Goal: Task Accomplishment & Management: Complete application form

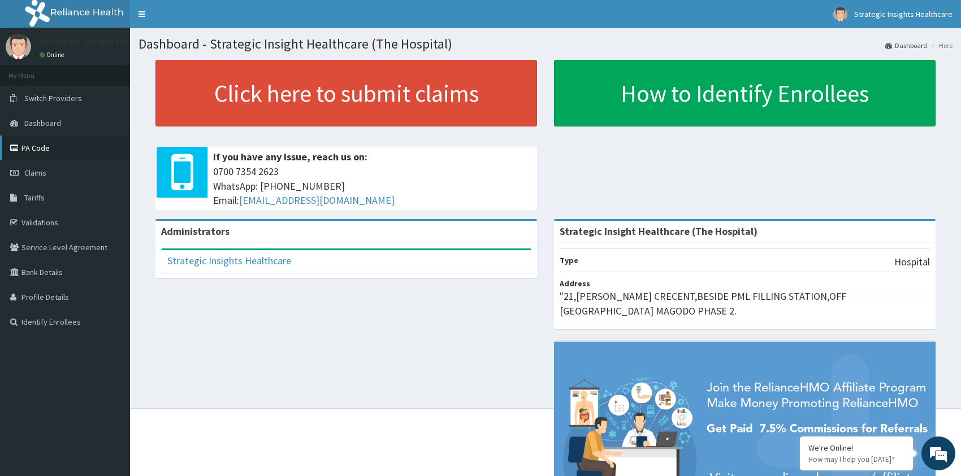
click at [47, 148] on link "PA Code" at bounding box center [65, 148] width 130 height 25
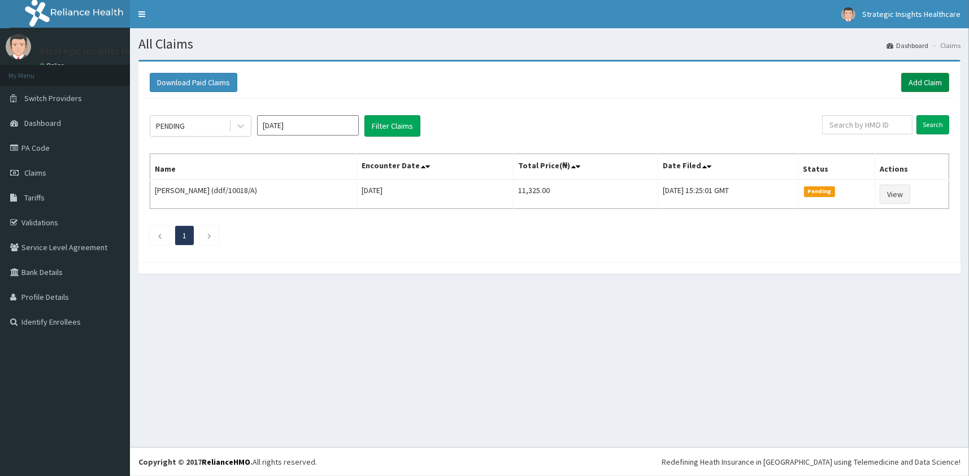
click at [914, 88] on link "Add Claim" at bounding box center [925, 82] width 48 height 19
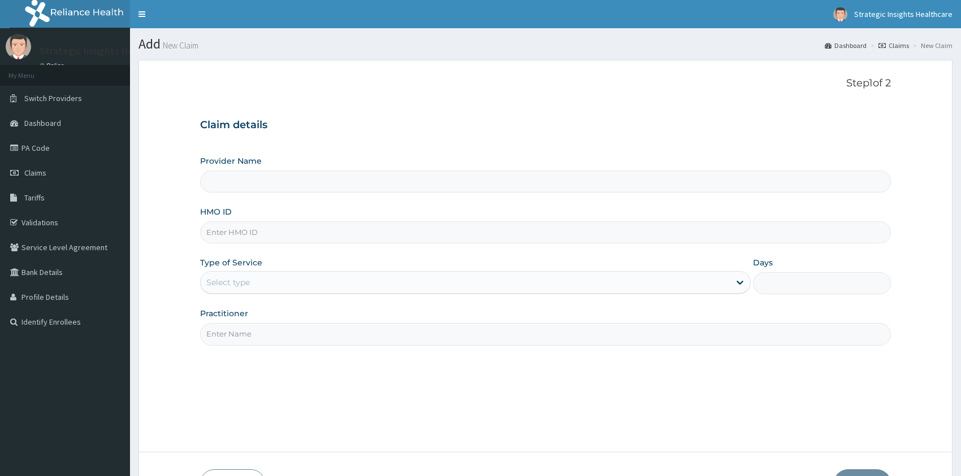
type input "Strategic Insight Healthcare (The Hospital)"
drag, startPoint x: 252, startPoint y: 227, endPoint x: 236, endPoint y: 222, distance: 16.6
click at [252, 227] on input "HMO ID" at bounding box center [545, 233] width 691 height 22
type input "smc/10026/a"
click at [267, 281] on div "Select type" at bounding box center [466, 283] width 530 height 18
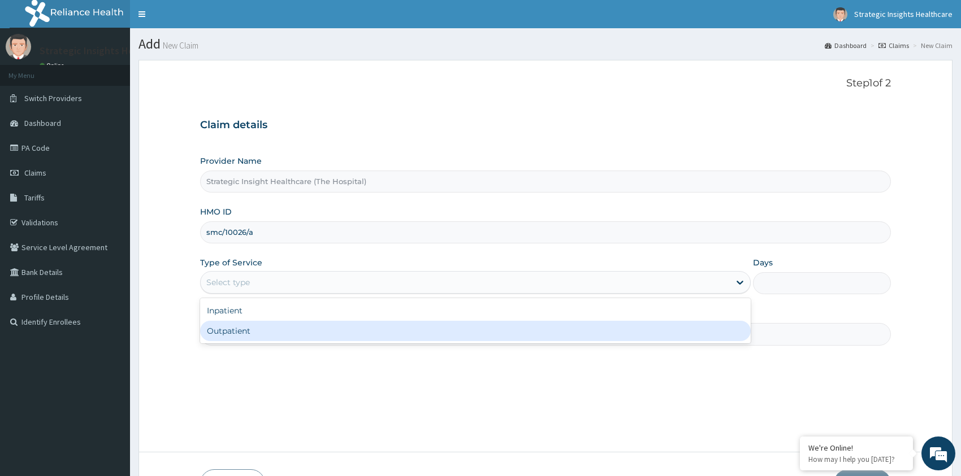
click at [266, 332] on div "Outpatient" at bounding box center [475, 331] width 551 height 20
type input "1"
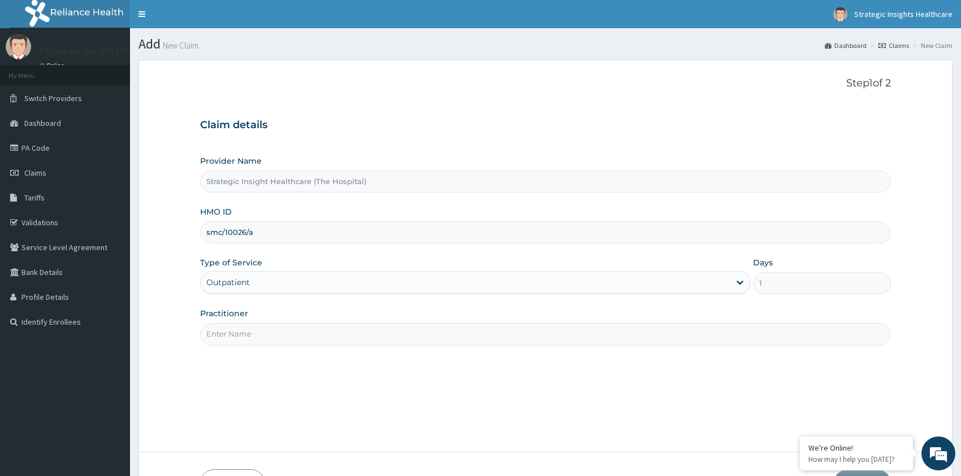
click at [268, 331] on input "Practitioner" at bounding box center [545, 334] width 691 height 22
type input "Dr Ajayi"
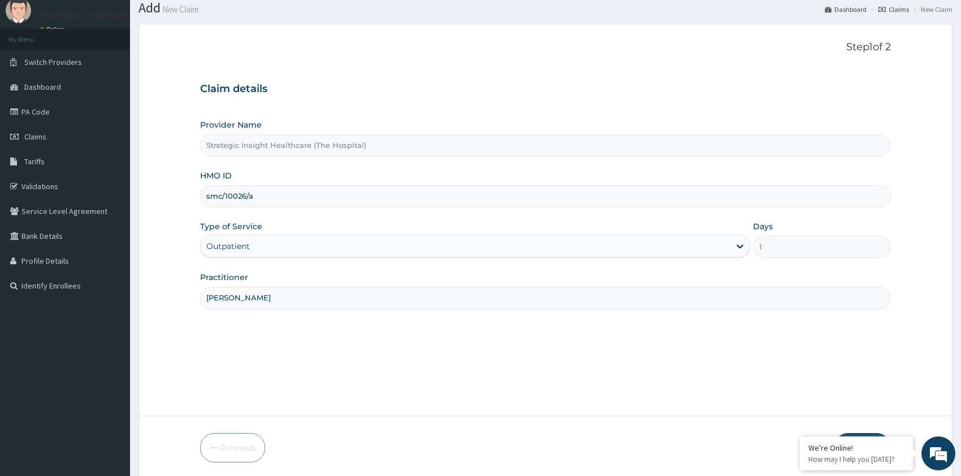
scroll to position [77, 0]
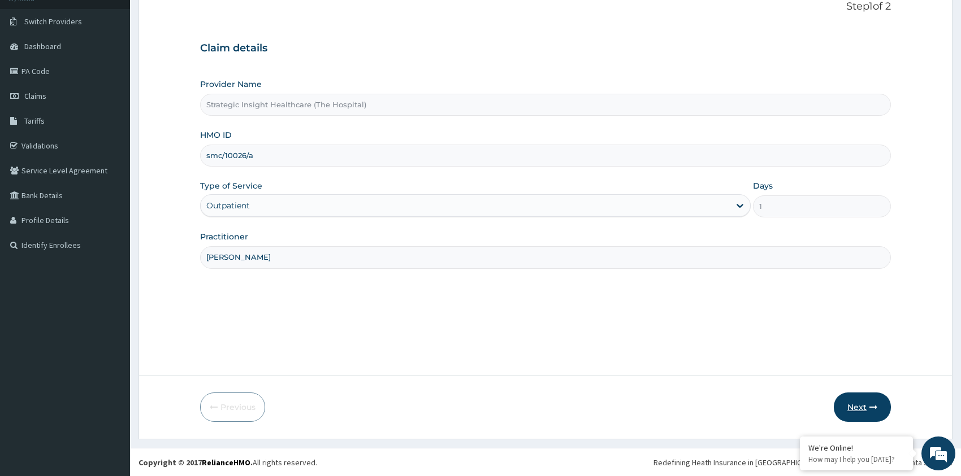
click at [875, 411] on button "Next" at bounding box center [862, 407] width 57 height 29
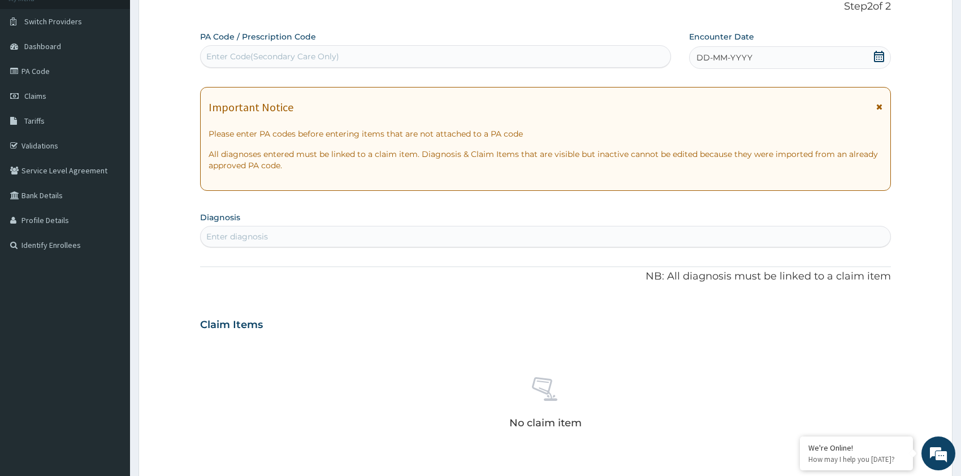
click at [399, 51] on div "Enter Code(Secondary Care Only)" at bounding box center [436, 56] width 470 height 18
paste input "PA/CEA8B1"
type input "PA/CEA8B1"
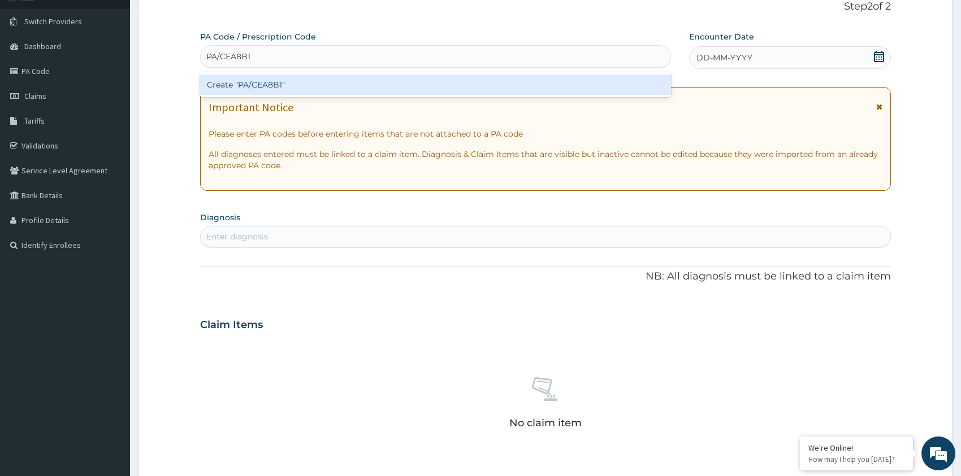
click at [402, 79] on div "Create "PA/CEA8B1"" at bounding box center [435, 85] width 471 height 20
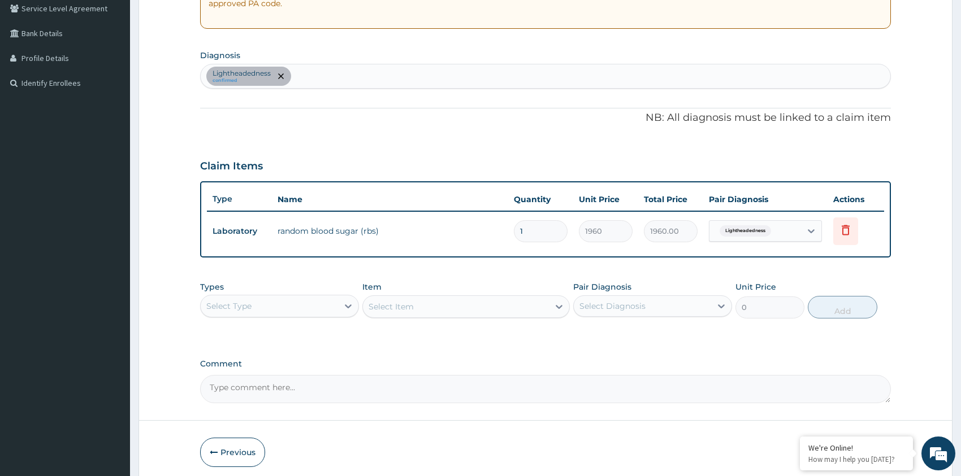
scroll to position [284, 0]
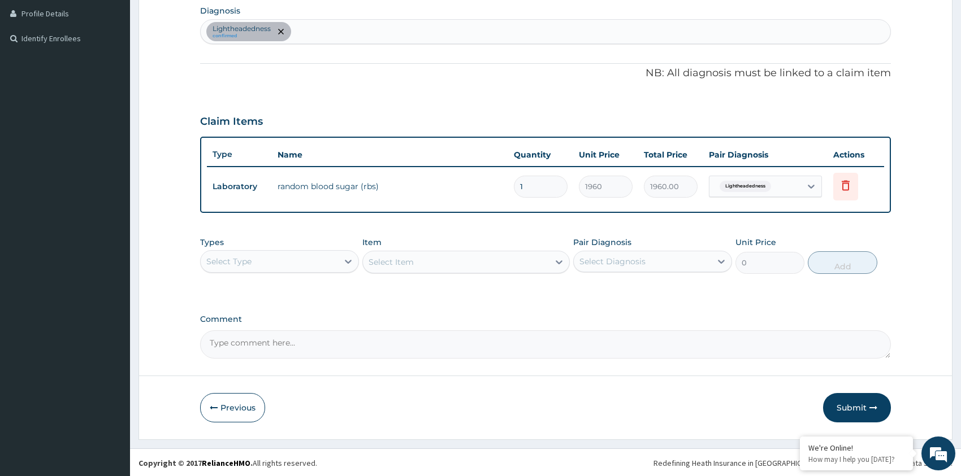
click at [289, 262] on div "Select Type" at bounding box center [269, 262] width 137 height 18
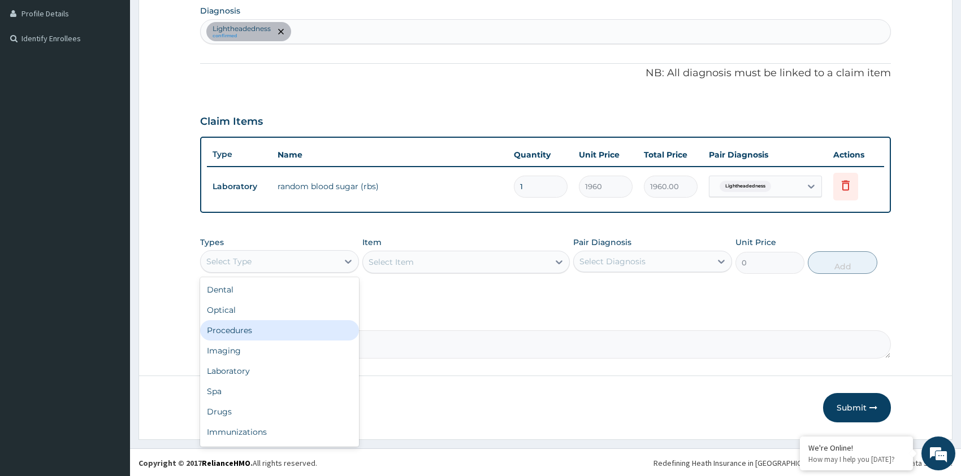
click at [283, 328] on div "Procedures" at bounding box center [279, 330] width 159 height 20
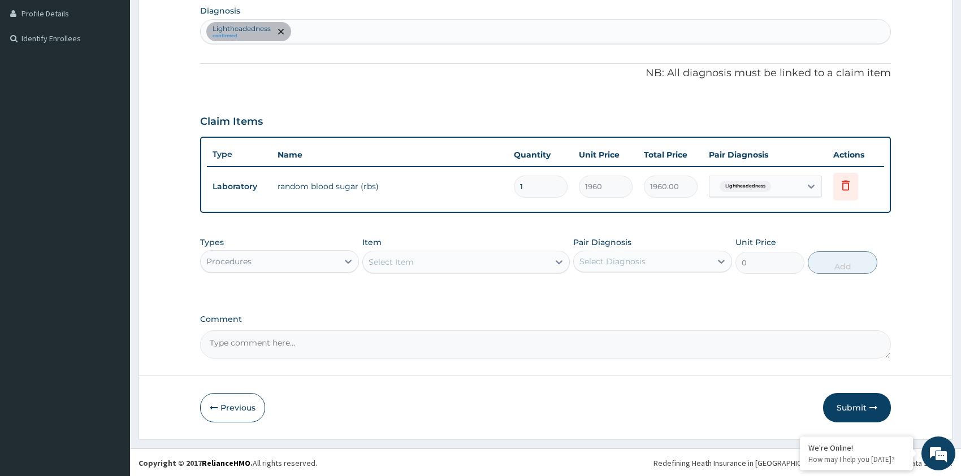
click at [471, 257] on div "Select Item" at bounding box center [456, 262] width 186 height 18
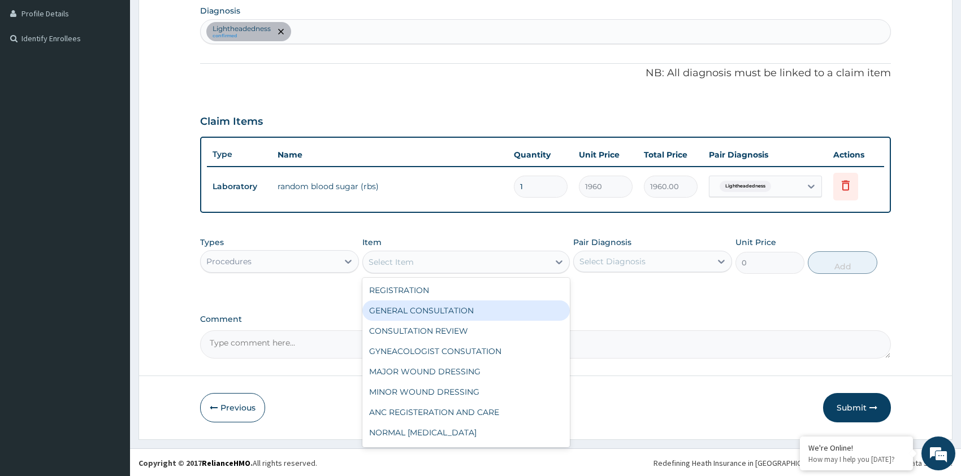
click at [452, 302] on div "GENERAL CONSULTATION" at bounding box center [465, 311] width 207 height 20
type input "4500"
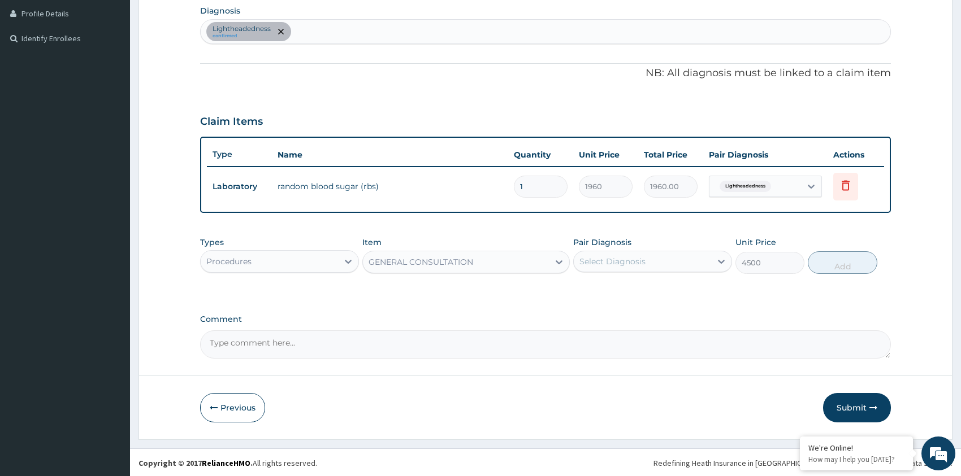
click at [657, 265] on div "Select Diagnosis" at bounding box center [642, 262] width 137 height 18
drag, startPoint x: 660, startPoint y: 288, endPoint x: 860, endPoint y: 313, distance: 201.5
click at [669, 288] on div "Lightheadedness" at bounding box center [652, 290] width 159 height 23
checkbox input "true"
click at [855, 266] on button "Add" at bounding box center [842, 262] width 69 height 23
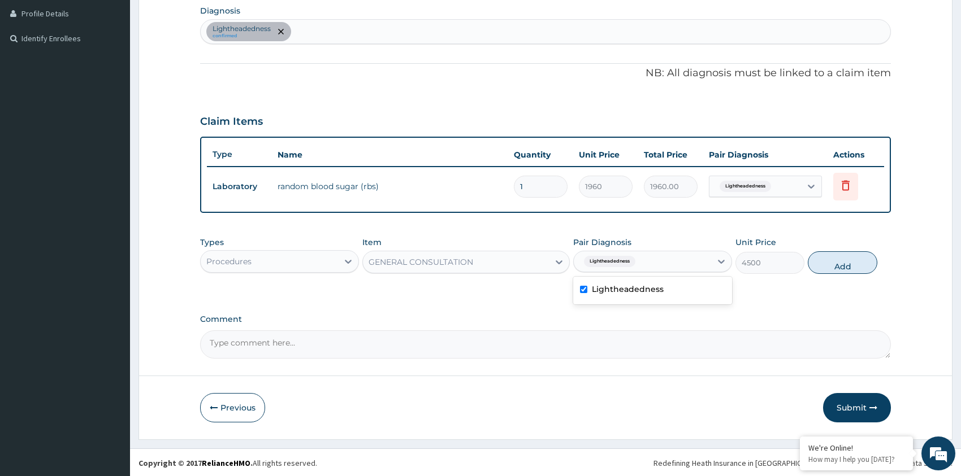
type input "0"
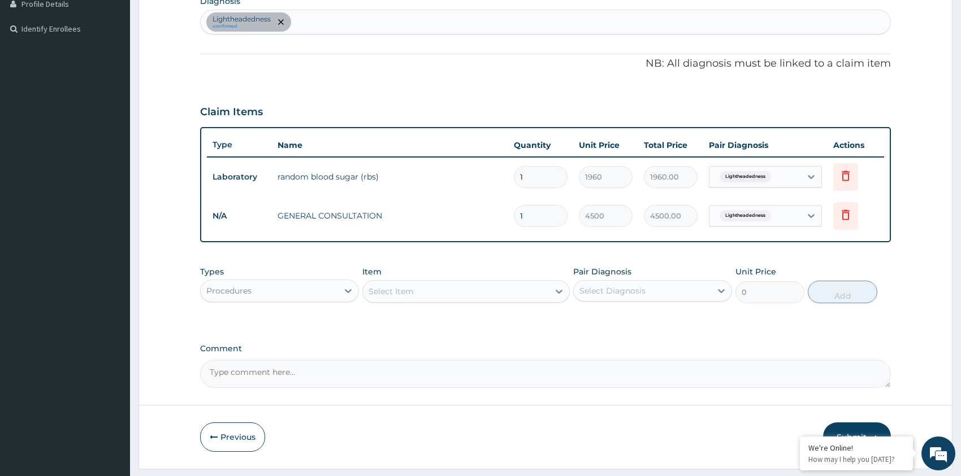
scroll to position [323, 0]
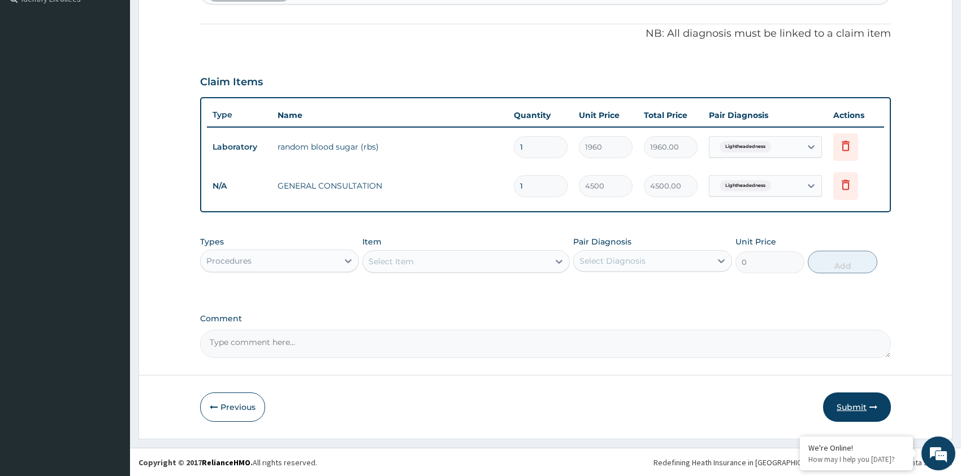
click at [851, 407] on button "Submit" at bounding box center [857, 407] width 68 height 29
